Goal: Information Seeking & Learning: Compare options

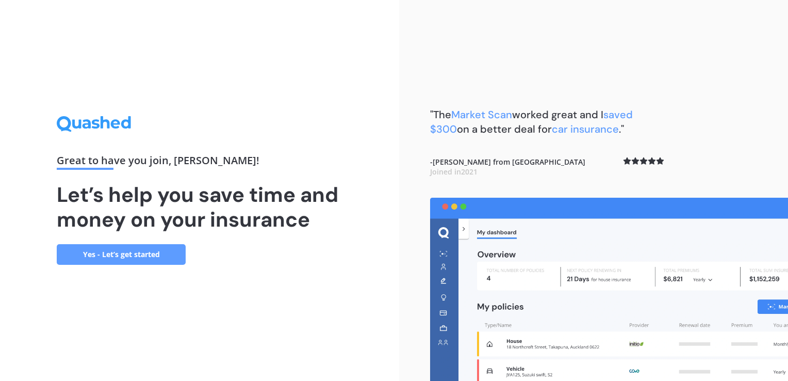
click at [117, 257] on link "Yes - Let’s get started" at bounding box center [121, 254] width 129 height 21
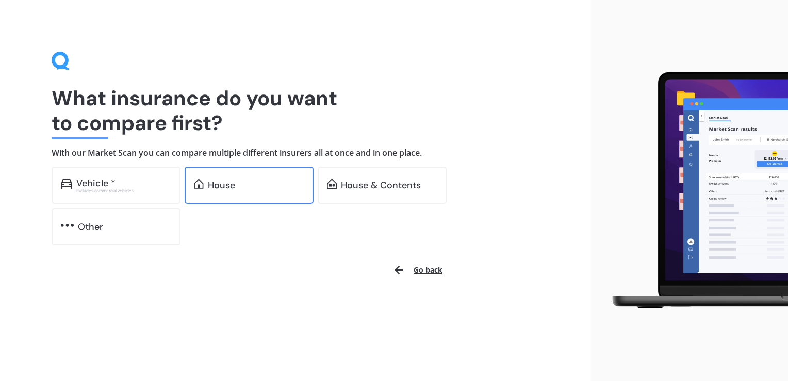
click at [239, 186] on div "House" at bounding box center [256, 185] width 96 height 10
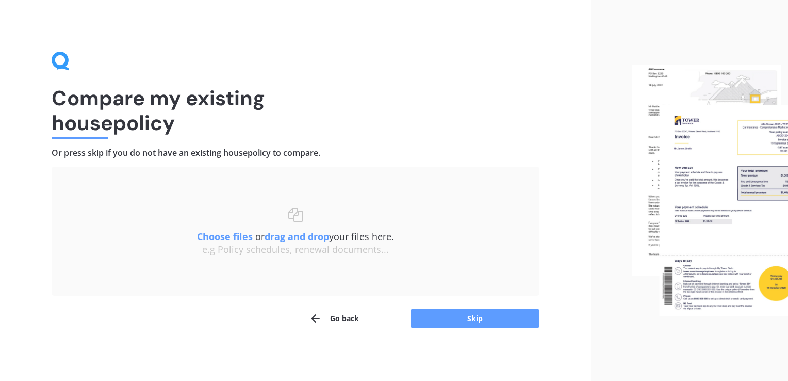
click at [228, 234] on u "Choose files" at bounding box center [225, 236] width 56 height 12
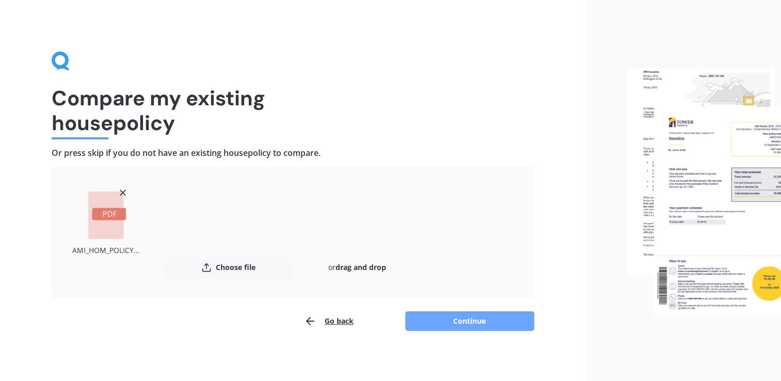
click at [466, 319] on button "Continue" at bounding box center [469, 321] width 129 height 20
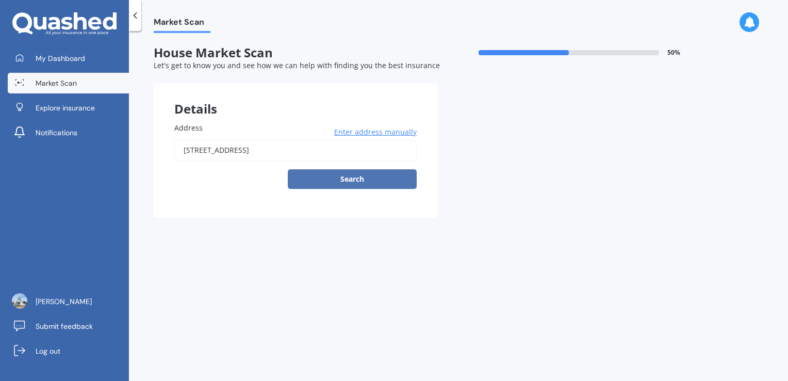
click at [349, 181] on button "Search" at bounding box center [352, 179] width 129 height 20
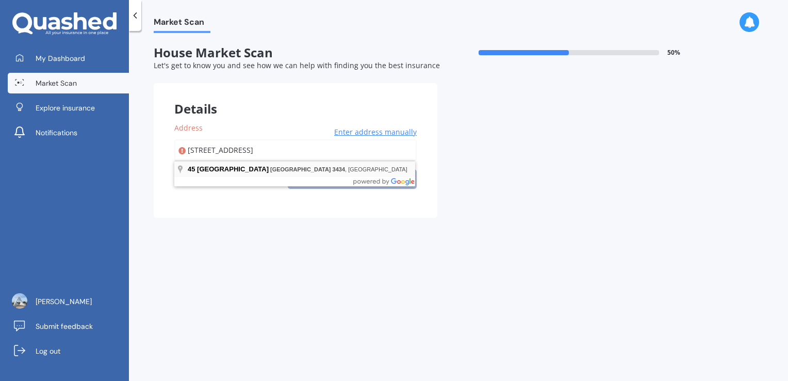
type input "[STREET_ADDRESS]"
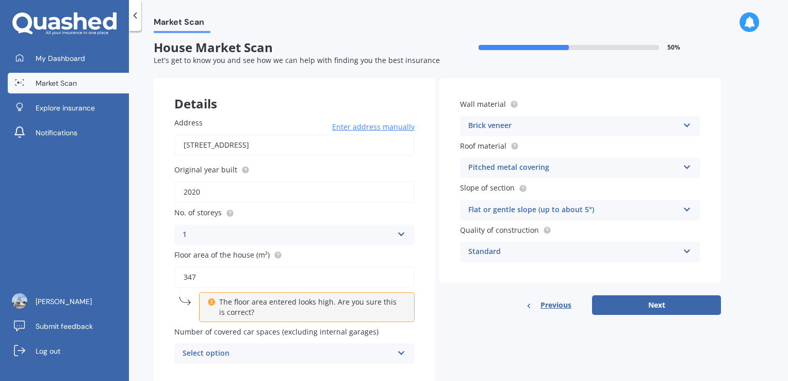
scroll to position [6, 0]
click at [198, 274] on input "347" at bounding box center [294, 277] width 240 height 22
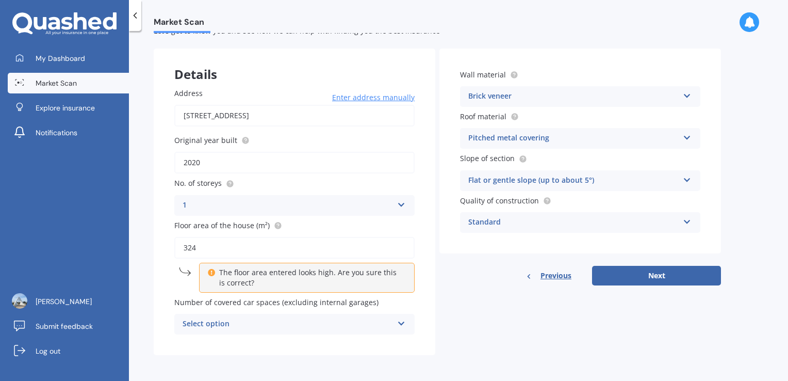
type input "324"
click at [236, 323] on div "Select option" at bounding box center [288, 324] width 210 height 12
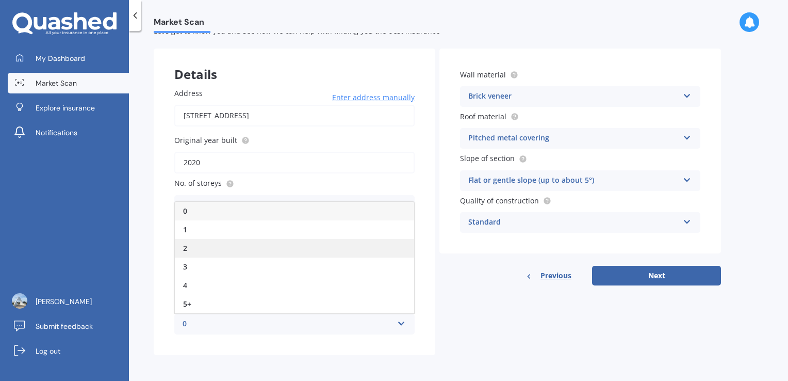
click at [194, 251] on div "2" at bounding box center [294, 248] width 239 height 19
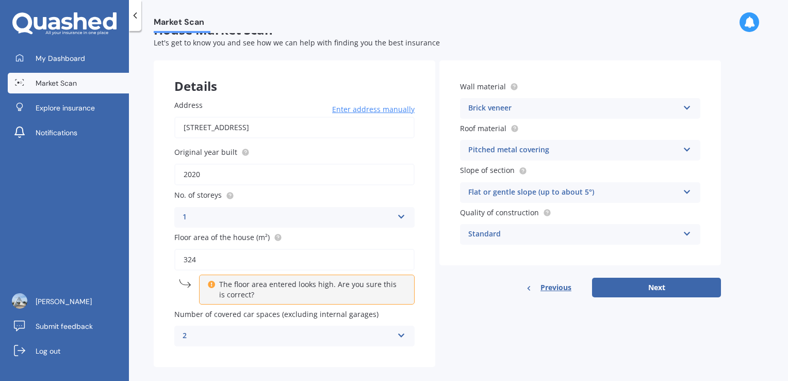
scroll to position [22, 0]
click at [489, 106] on div "Brick veneer" at bounding box center [573, 109] width 210 height 12
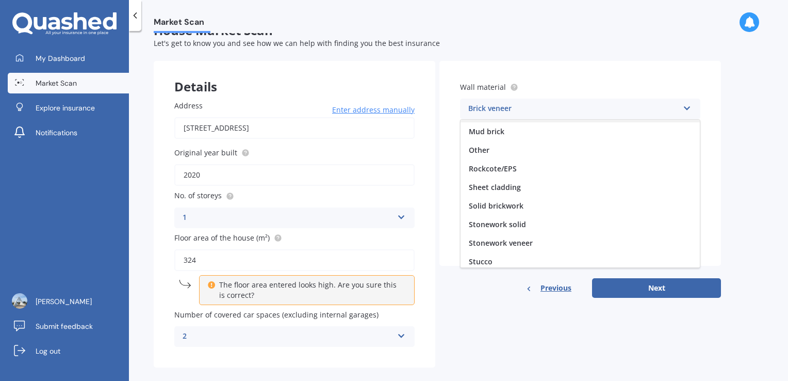
scroll to position [93, 0]
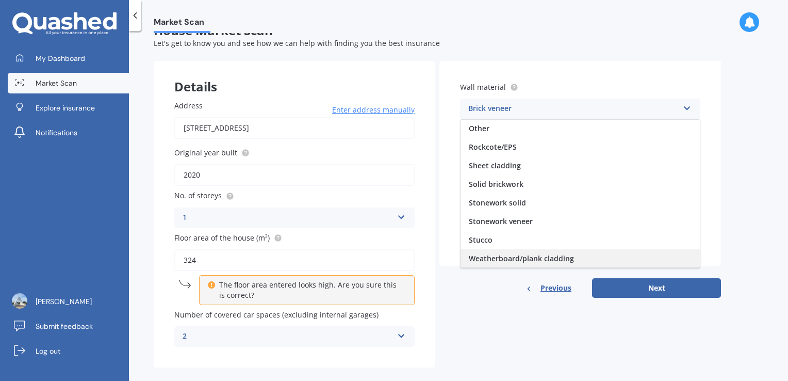
click at [513, 261] on span "Weatherboard/plank cladding" at bounding box center [521, 258] width 105 height 10
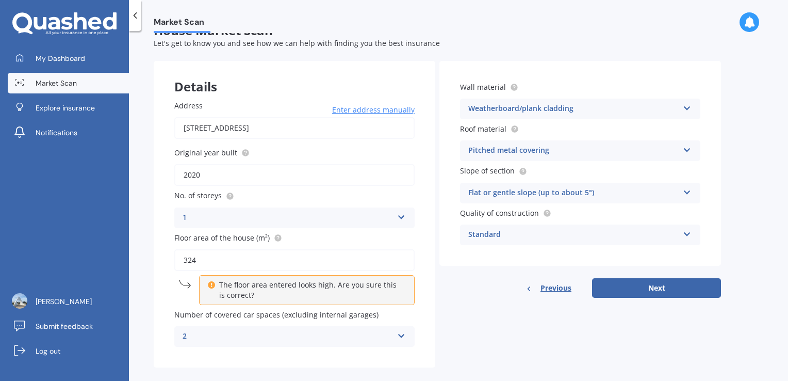
click at [498, 193] on div "Flat or gentle slope (up to about 5°)" at bounding box center [573, 193] width 210 height 12
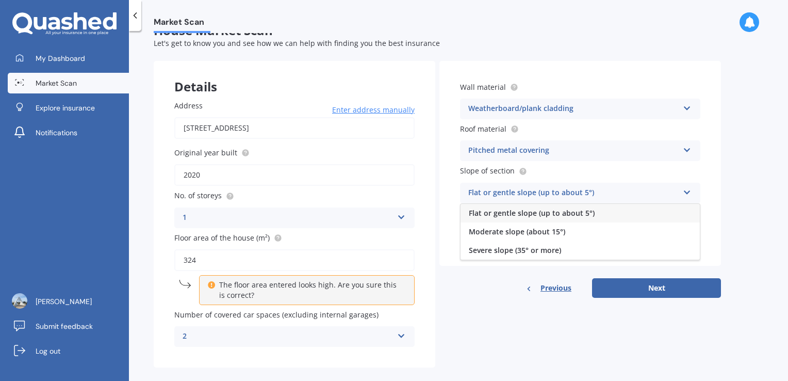
click at [504, 213] on span "Flat or gentle slope (up to about 5°)" at bounding box center [532, 213] width 126 height 10
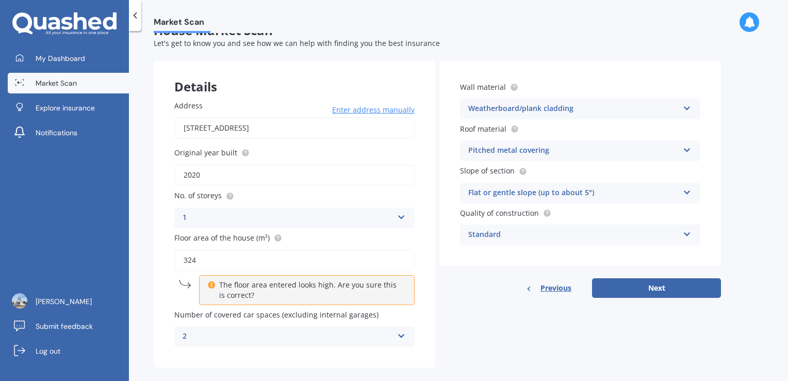
click at [504, 234] on div "Standard" at bounding box center [573, 235] width 210 height 12
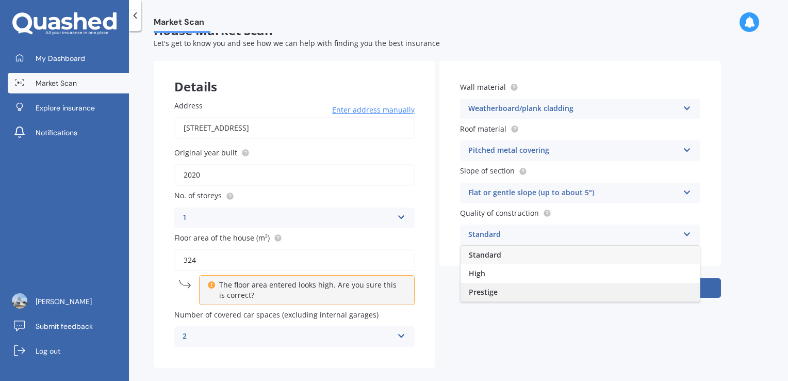
click at [508, 295] on div "Prestige" at bounding box center [580, 292] width 239 height 19
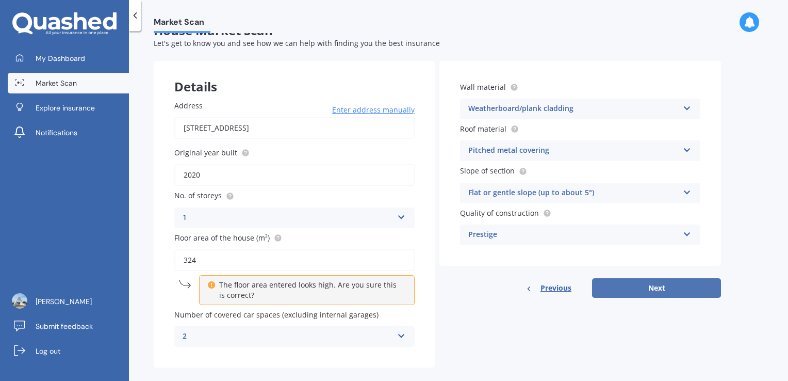
click at [651, 287] on button "Next" at bounding box center [656, 288] width 129 height 20
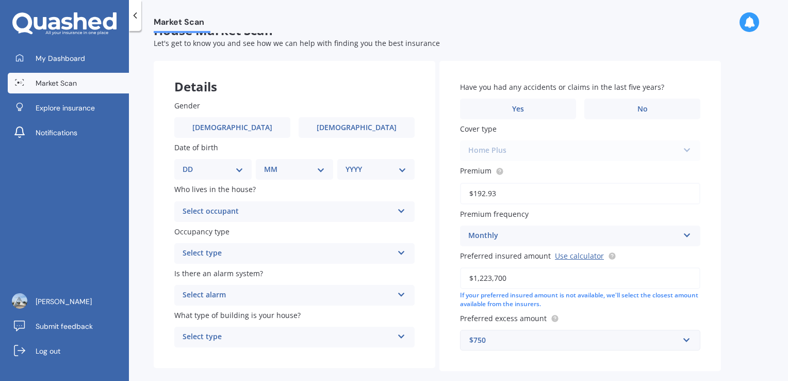
scroll to position [0, 0]
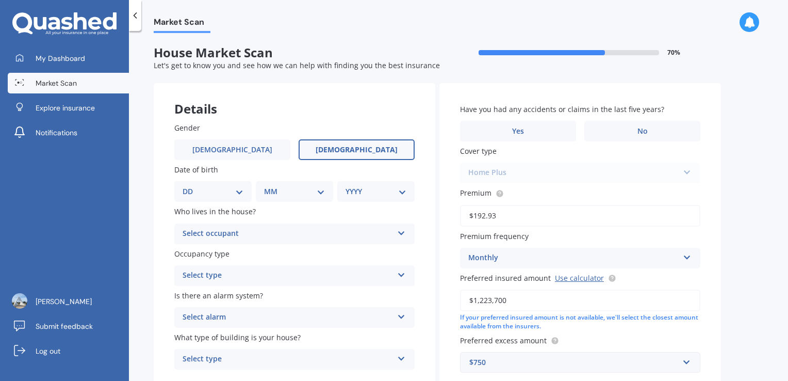
click at [354, 152] on span "[DEMOGRAPHIC_DATA]" at bounding box center [357, 149] width 82 height 9
click at [0, 0] on input "[DEMOGRAPHIC_DATA]" at bounding box center [0, 0] width 0 height 0
click at [238, 191] on select "DD 01 02 03 04 05 06 07 08 09 10 11 12 13 14 15 16 17 18 19 20 21 22 23 24 25 2…" at bounding box center [213, 191] width 61 height 11
select select "29"
click at [191, 186] on select "DD 01 02 03 04 05 06 07 08 09 10 11 12 13 14 15 16 17 18 19 20 21 22 23 24 25 2…" at bounding box center [213, 191] width 61 height 11
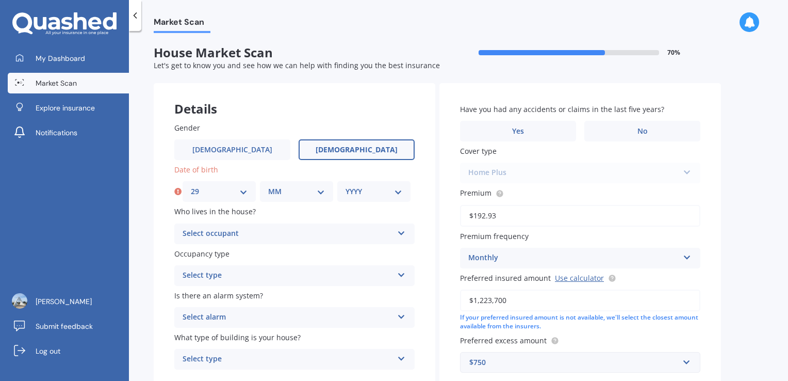
click at [281, 190] on select "MM 01 02 03 04 05 06 07 08 09 10 11 12" at bounding box center [296, 191] width 57 height 11
select select "07"
click at [268, 186] on select "MM 01 02 03 04 05 06 07 08 09 10 11 12" at bounding box center [296, 191] width 57 height 11
click at [370, 196] on select "YYYY 2009 2008 2007 2006 2005 2004 2003 2002 2001 2000 1999 1998 1997 1996 1995…" at bounding box center [374, 191] width 57 height 11
select select "1976"
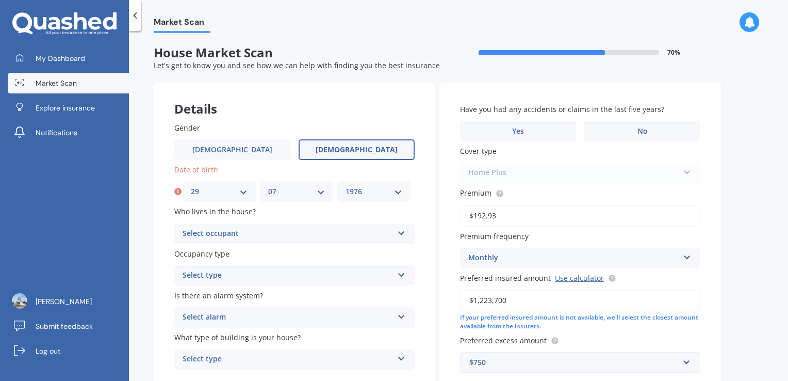
click at [346, 186] on select "YYYY 2009 2008 2007 2006 2005 2004 2003 2002 2001 2000 1999 1998 1997 1996 1995…" at bounding box center [374, 191] width 57 height 11
click at [293, 235] on div "Select occupant" at bounding box center [288, 234] width 210 height 12
click at [285, 253] on div "Owner" at bounding box center [294, 254] width 239 height 19
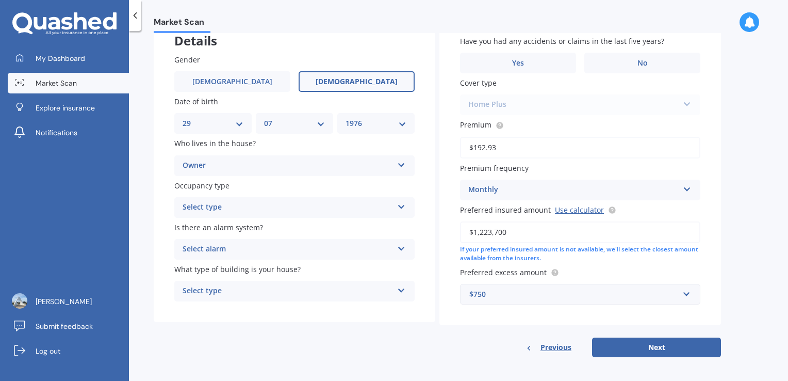
click at [266, 202] on div "Select type" at bounding box center [288, 207] width 210 height 12
click at [267, 231] on div "Permanent" at bounding box center [294, 227] width 239 height 19
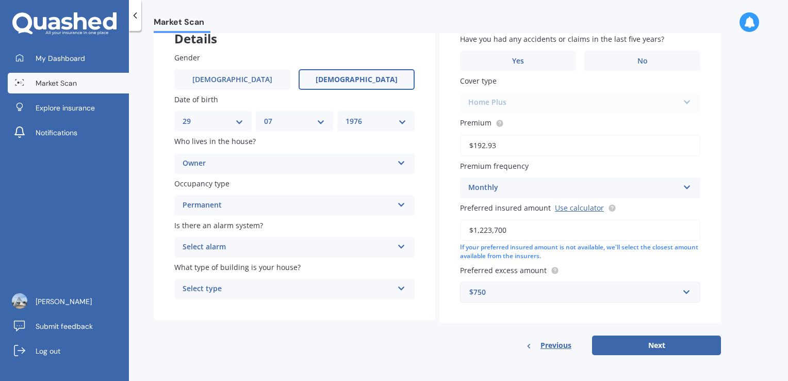
click at [280, 247] on div "Select alarm" at bounding box center [288, 247] width 210 height 12
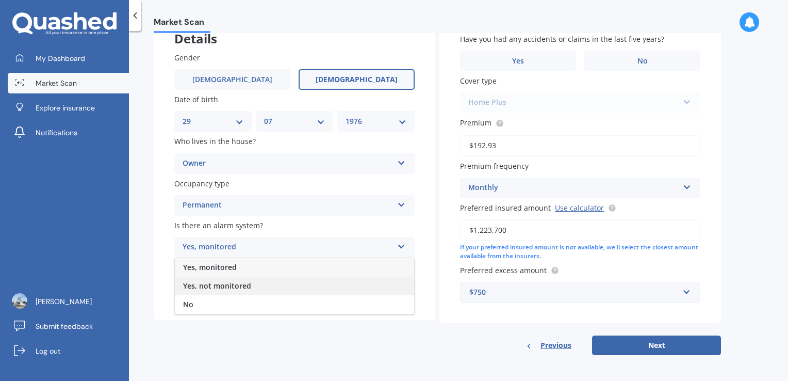
click at [269, 290] on div "Yes, not monitored" at bounding box center [294, 286] width 239 height 19
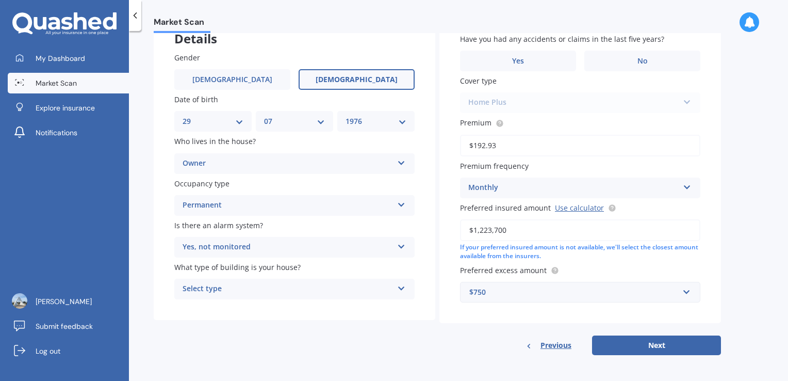
click at [279, 288] on div "Select type" at bounding box center [288, 289] width 210 height 12
click at [220, 311] on span "Freestanding" at bounding box center [206, 309] width 46 height 10
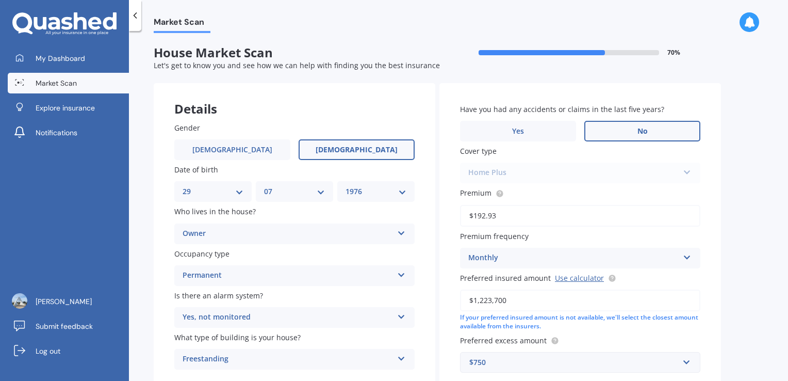
click at [644, 127] on span "No" at bounding box center [643, 131] width 10 height 9
click at [0, 0] on input "No" at bounding box center [0, 0] width 0 height 0
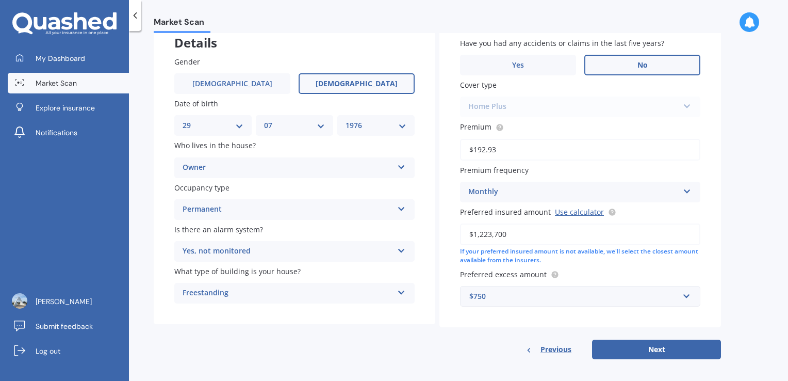
scroll to position [70, 0]
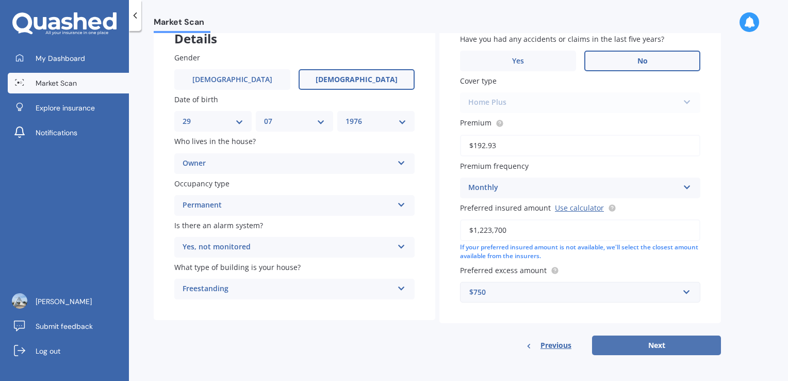
click at [661, 342] on button "Next" at bounding box center [656, 345] width 129 height 20
select select "29"
select select "07"
select select "1976"
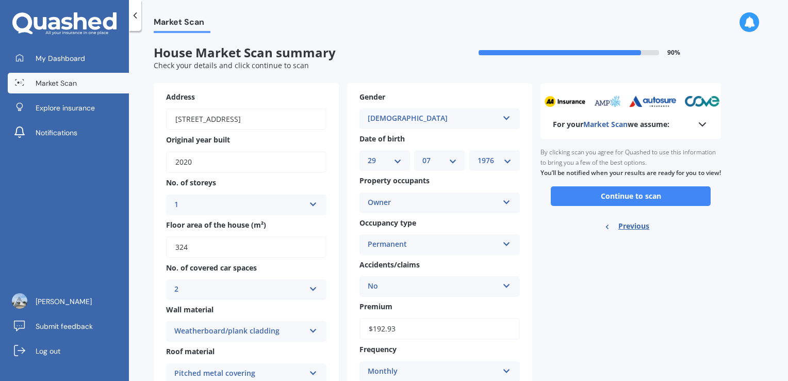
scroll to position [35, 0]
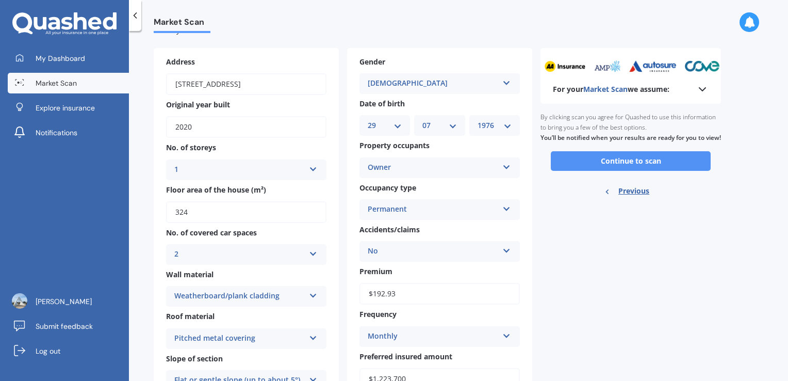
click at [621, 170] on button "Continue to scan" at bounding box center [631, 161] width 160 height 20
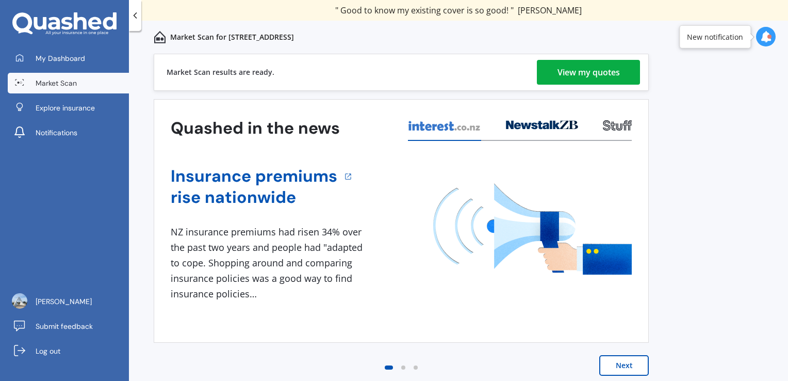
click at [566, 75] on div "View my quotes" at bounding box center [589, 72] width 62 height 25
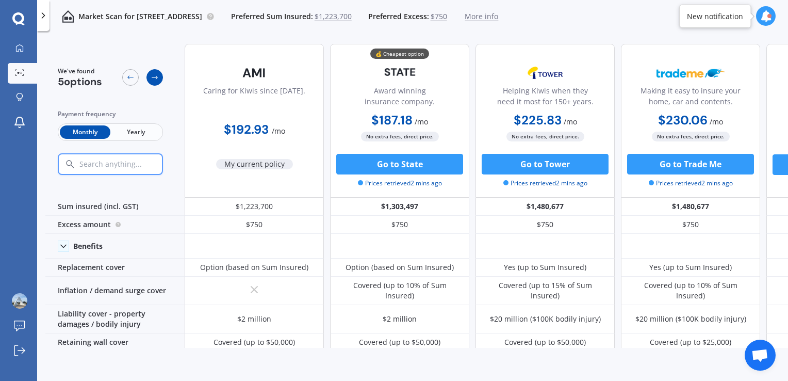
click at [157, 80] on icon at bounding box center [155, 77] width 8 height 8
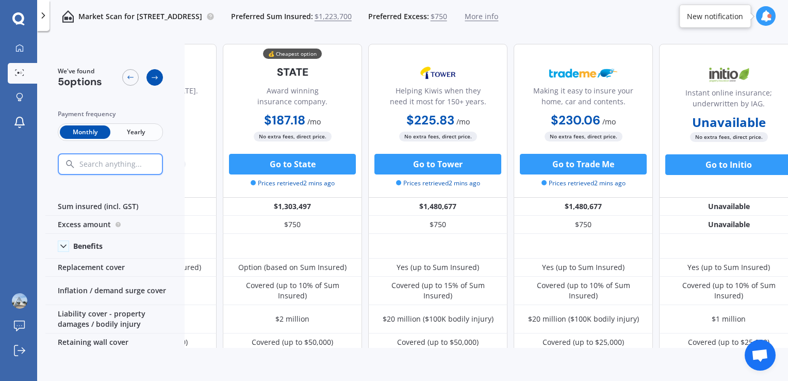
scroll to position [0, 122]
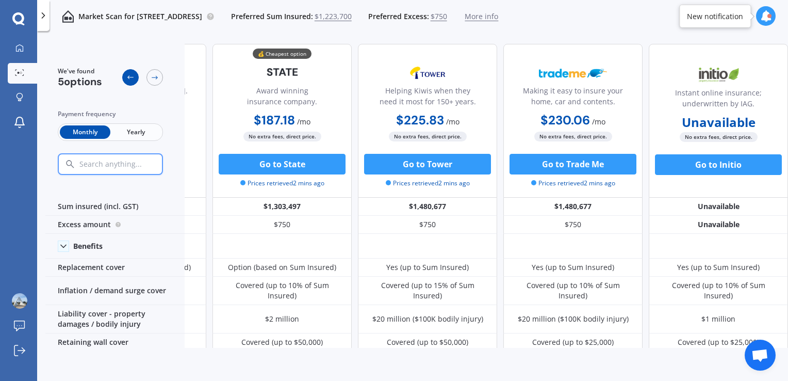
click at [128, 76] on icon at bounding box center [130, 77] width 6 height 4
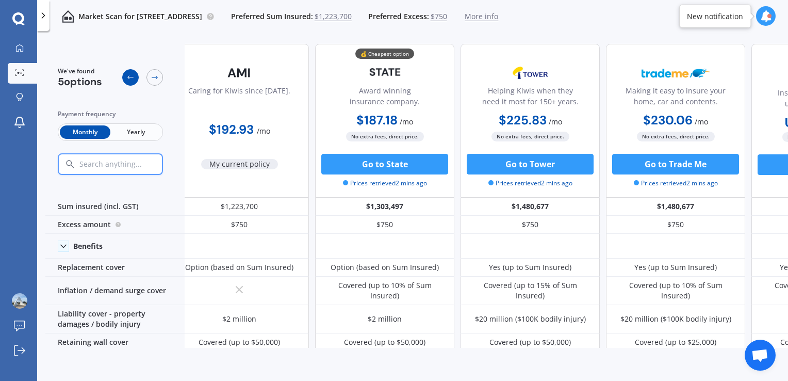
scroll to position [0, 0]
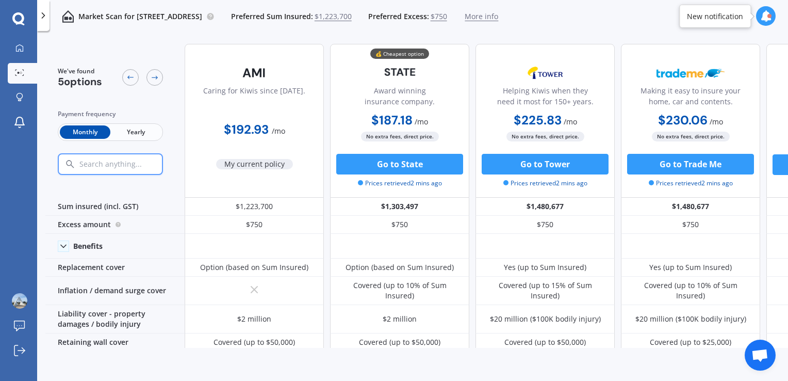
click at [136, 132] on span "Yearly" at bounding box center [135, 131] width 51 height 13
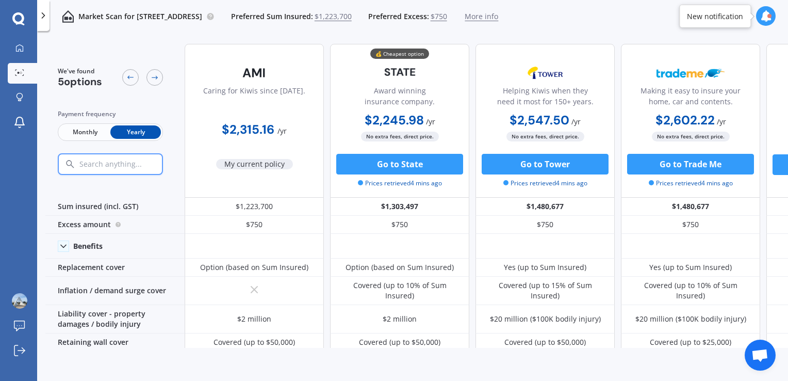
click at [86, 131] on span "Monthly" at bounding box center [85, 131] width 51 height 13
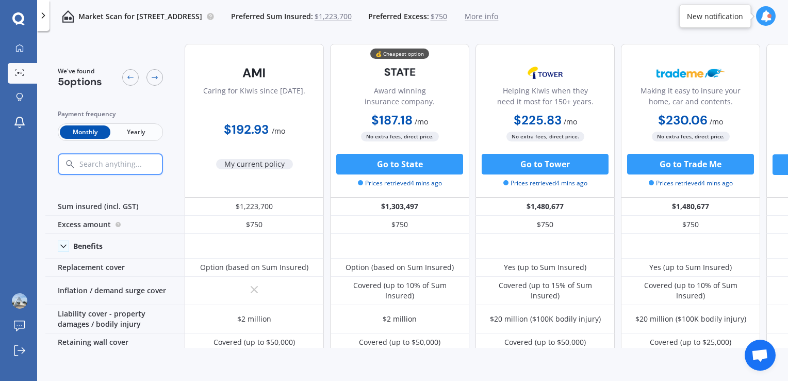
click at [766, 15] on icon at bounding box center [765, 15] width 11 height 11
click at [670, 17] on div "Market Scan for [STREET_ADDRESS] Preferred Sum Insured: $1,223,700 Preferred Ex…" at bounding box center [412, 16] width 751 height 33
